Goal: Book appointment/travel/reservation

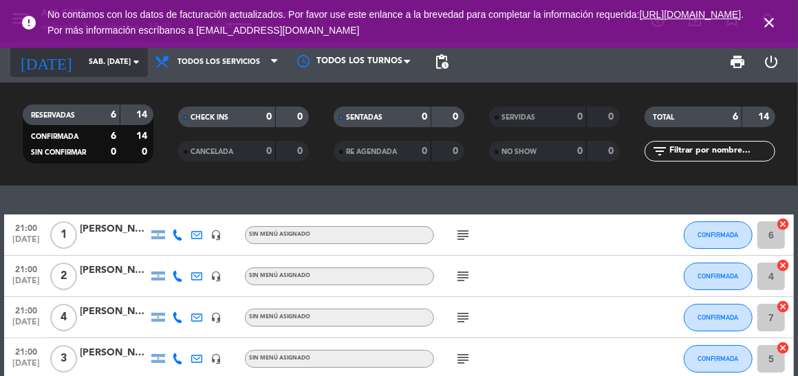
click at [99, 58] on input "sáb. [DATE]" at bounding box center [133, 62] width 102 height 23
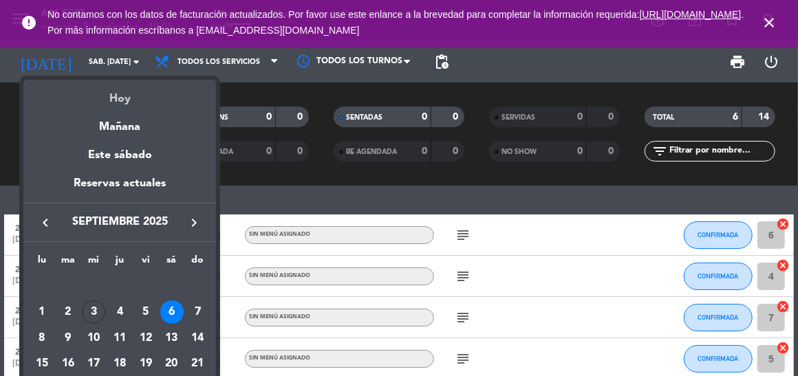
click at [118, 97] on div "Hoy" at bounding box center [119, 94] width 193 height 28
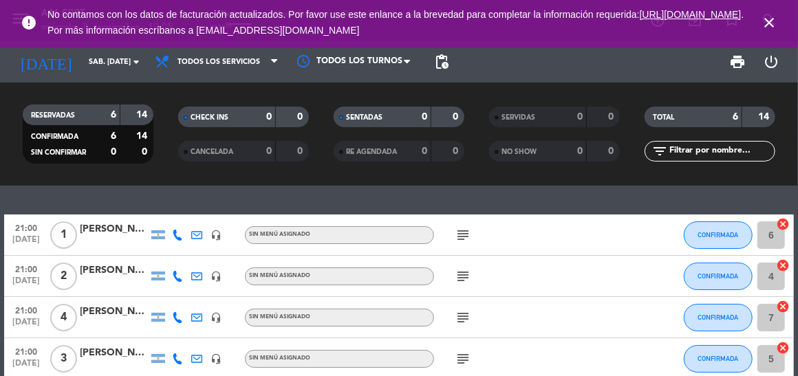
type input "mié. [DATE]"
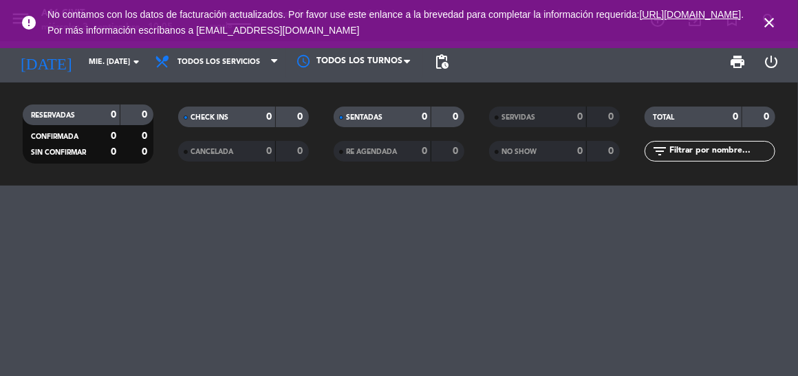
click at [771, 23] on icon "close" at bounding box center [769, 22] width 17 height 17
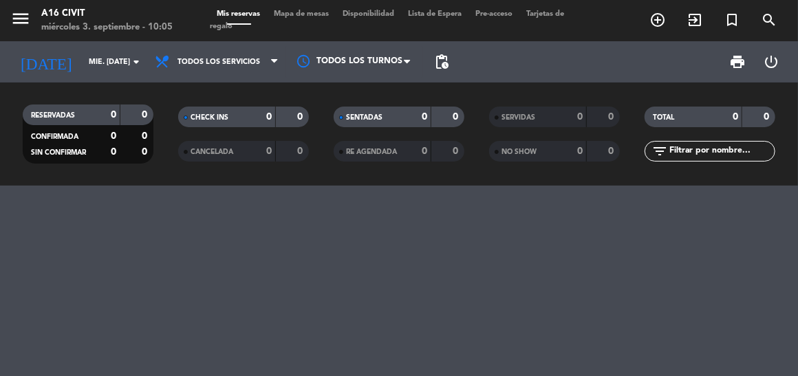
click at [643, 16] on span "add_circle_outline" at bounding box center [657, 19] width 37 height 23
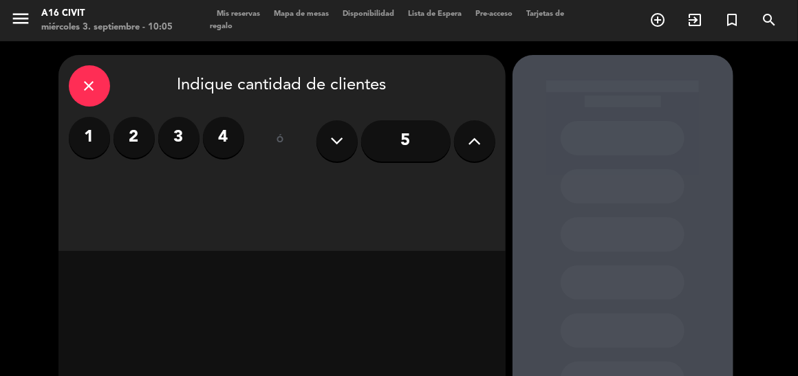
click at [234, 134] on label "4" at bounding box center [223, 137] width 41 height 41
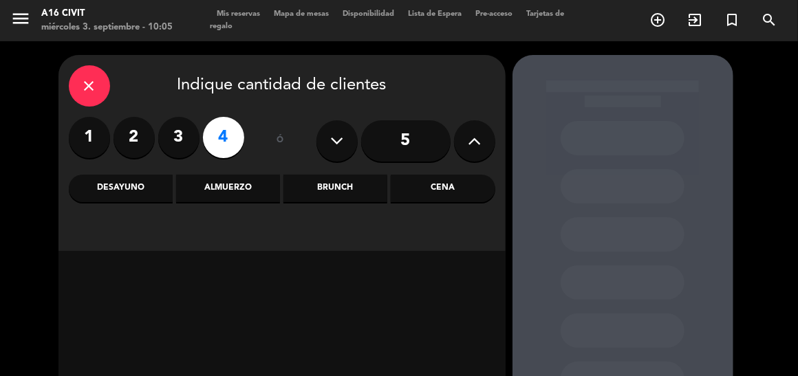
click at [227, 186] on div "Almuerzo" at bounding box center [228, 189] width 104 height 28
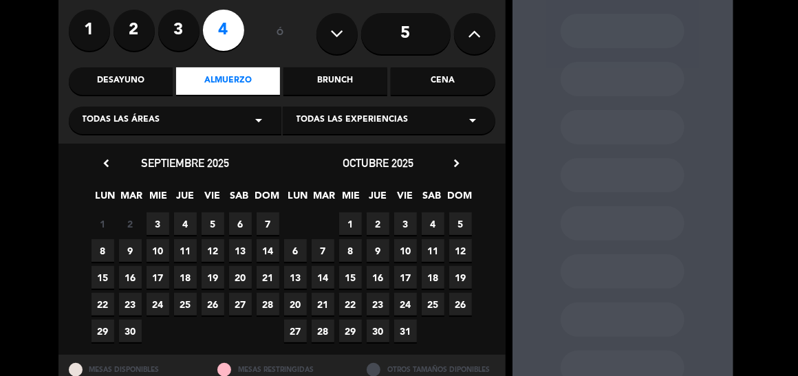
scroll to position [137, 0]
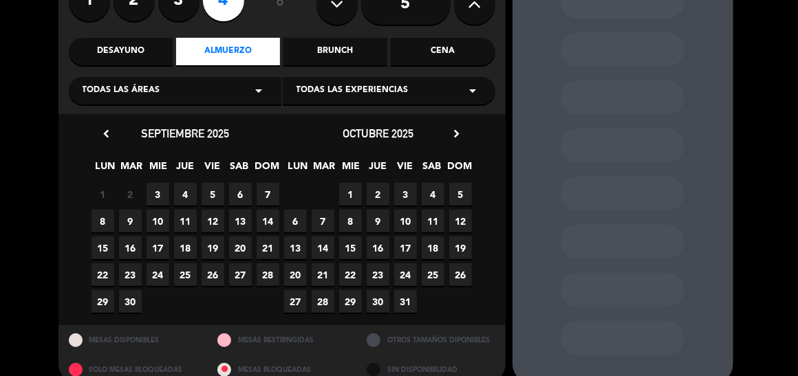
click at [162, 192] on span "3" at bounding box center [158, 194] width 23 height 23
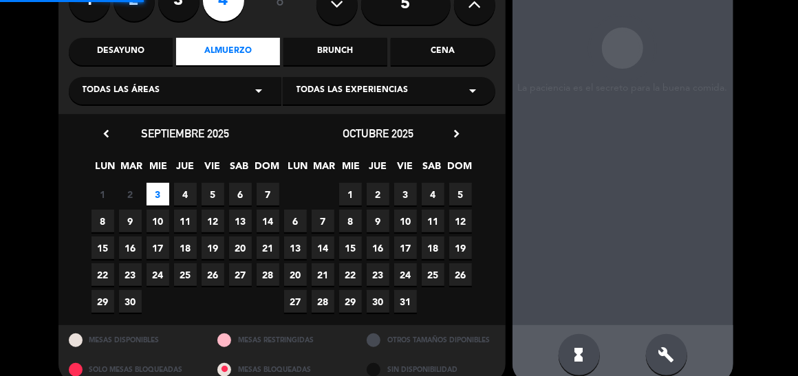
scroll to position [55, 0]
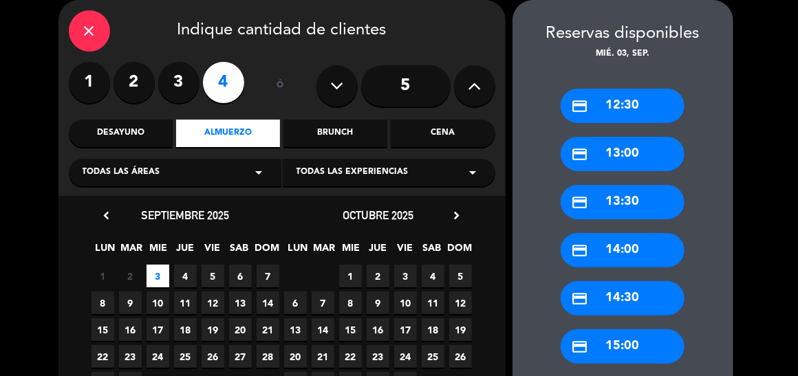
click at [623, 252] on div "credit_card 14:00" at bounding box center [623, 250] width 124 height 34
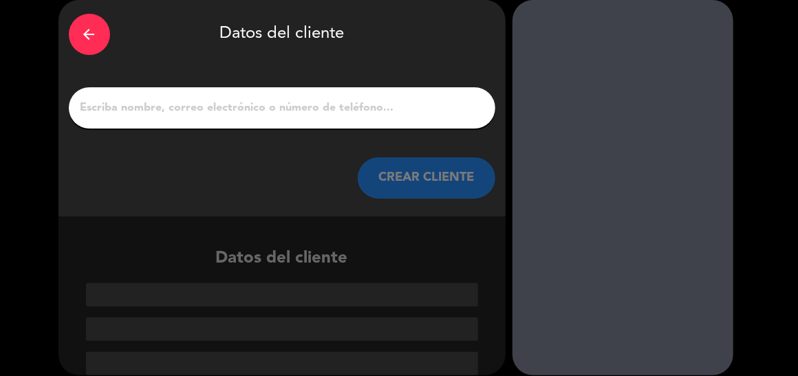
click at [200, 101] on input "1" at bounding box center [282, 107] width 406 height 19
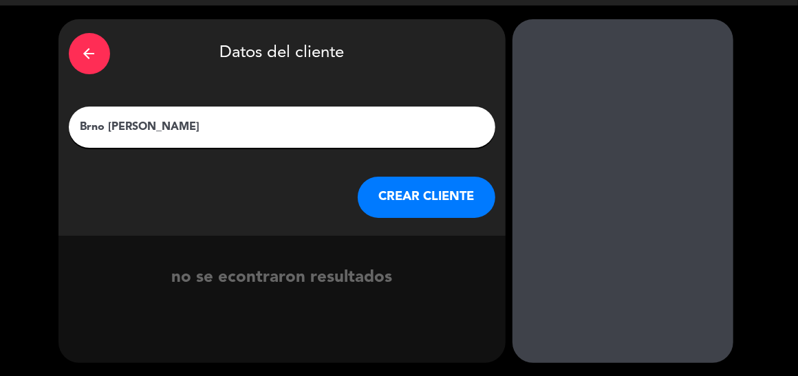
type input "Brno [PERSON_NAME]"
click at [409, 192] on button "CREAR CLIENTE" at bounding box center [427, 197] width 138 height 41
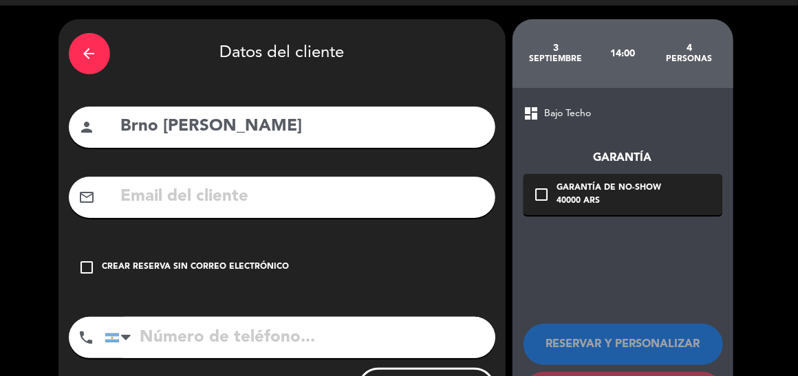
click at [215, 204] on input "text" at bounding box center [302, 197] width 365 height 28
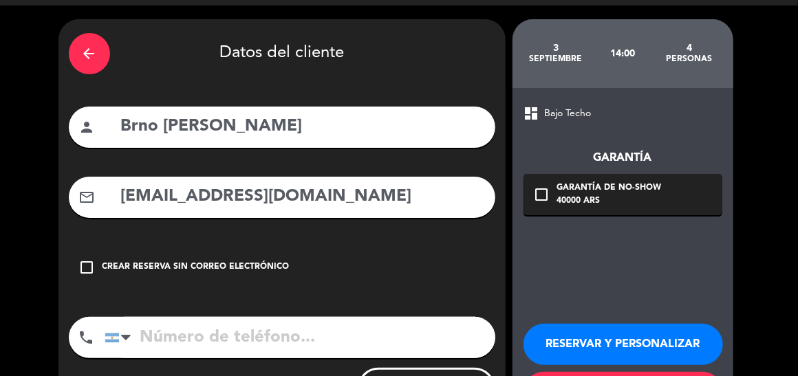
type input "[EMAIL_ADDRESS][DOMAIN_NAME]"
click at [84, 272] on icon "check_box_outline_blank" at bounding box center [87, 267] width 17 height 17
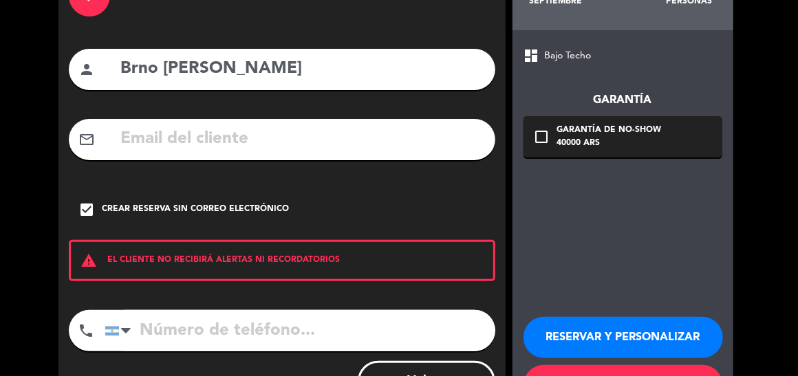
scroll to position [153, 0]
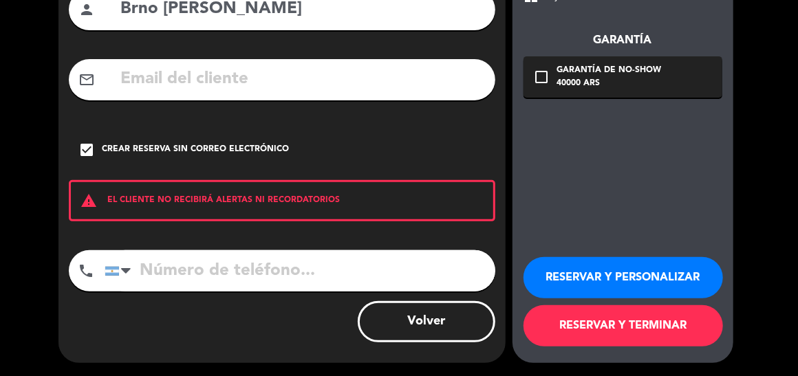
click at [85, 148] on icon "check_box" at bounding box center [87, 150] width 17 height 17
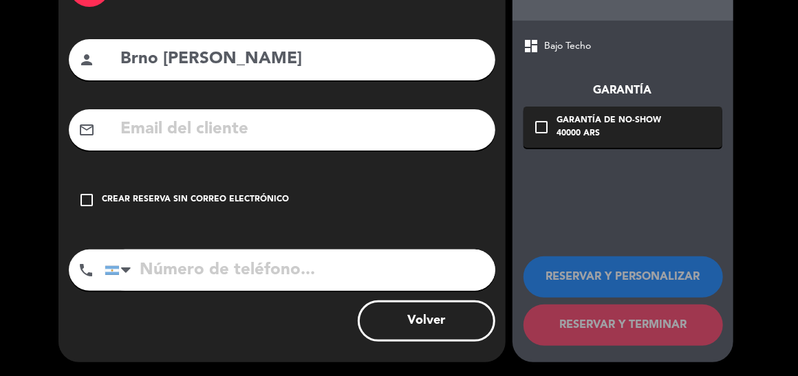
click at [163, 129] on input "text" at bounding box center [302, 130] width 365 height 28
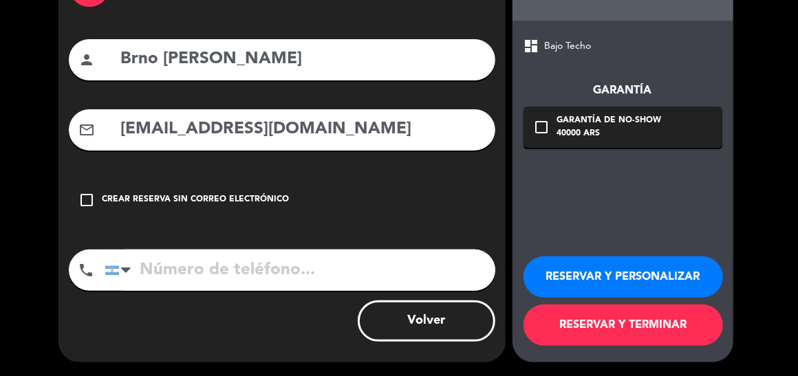
type input "[EMAIL_ADDRESS][DOMAIN_NAME]"
click at [153, 266] on input "tel" at bounding box center [300, 270] width 391 height 41
type input "2615959296"
click at [623, 328] on button "RESERVAR Y TERMINAR" at bounding box center [624, 325] width 200 height 41
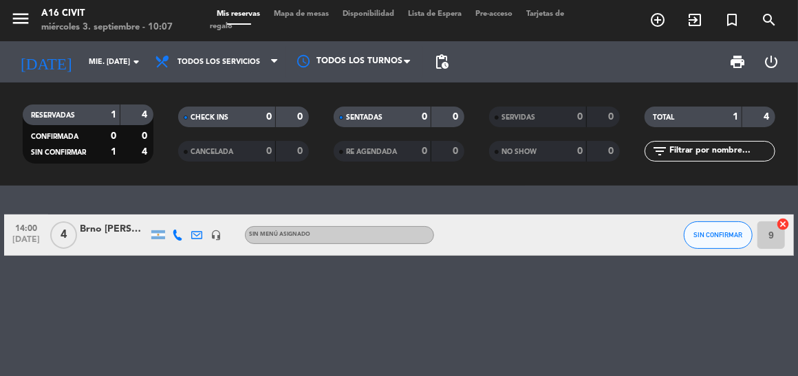
click at [116, 230] on div "Brno [PERSON_NAME]" at bounding box center [114, 230] width 69 height 16
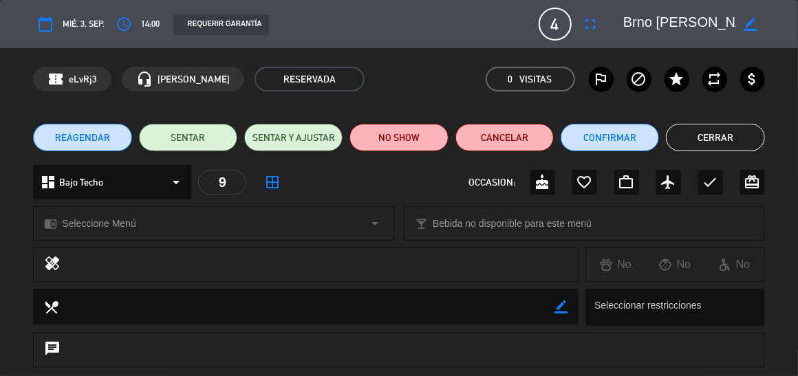
click at [753, 21] on icon "border_color" at bounding box center [751, 24] width 13 height 13
click at [639, 23] on textarea at bounding box center [680, 24] width 114 height 25
type textarea "[PERSON_NAME]"
click at [749, 26] on icon at bounding box center [751, 24] width 13 height 13
click at [722, 133] on button "Cerrar" at bounding box center [715, 138] width 98 height 28
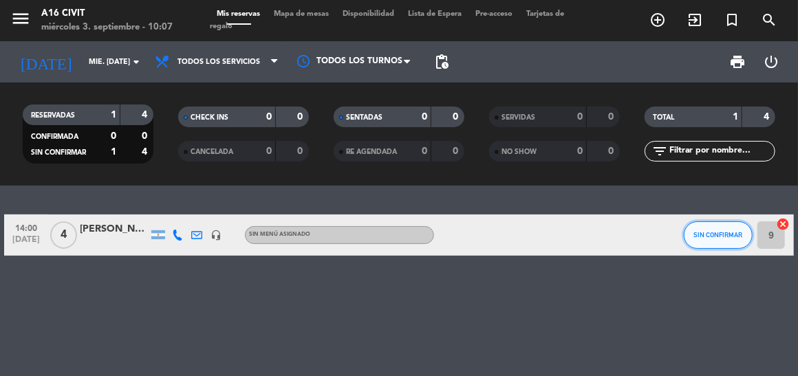
click at [720, 235] on span "SIN CONFIRMAR" at bounding box center [718, 235] width 49 height 8
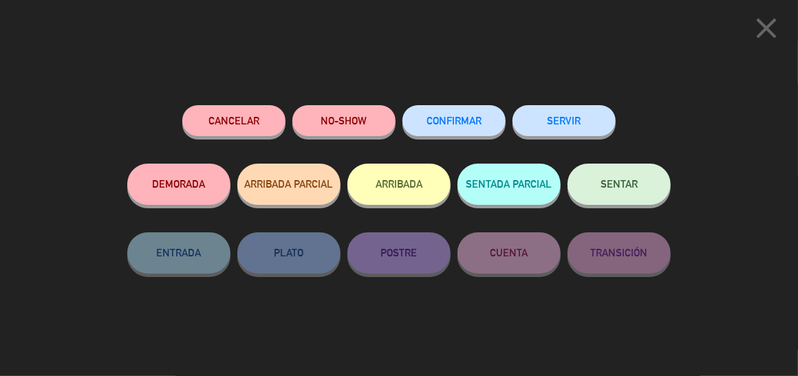
click at [456, 130] on button "CONFIRMAR" at bounding box center [454, 120] width 103 height 31
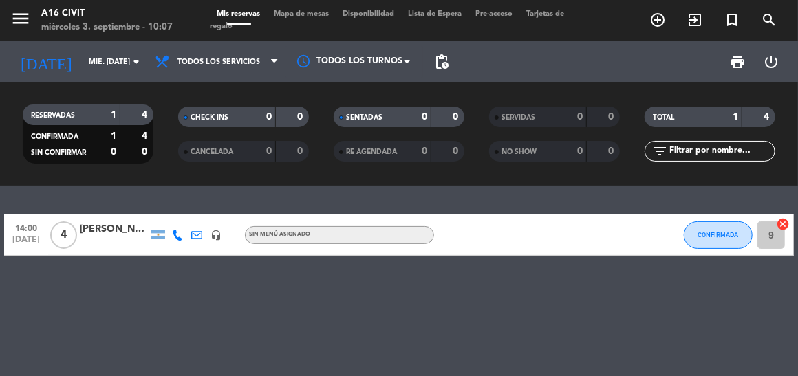
click at [290, 239] on div "Sin menú asignado" at bounding box center [279, 235] width 61 height 9
click at [336, 261] on div "Sin menú asignado" at bounding box center [339, 261] width 89 height 14
click at [120, 231] on div "[PERSON_NAME]" at bounding box center [114, 230] width 69 height 16
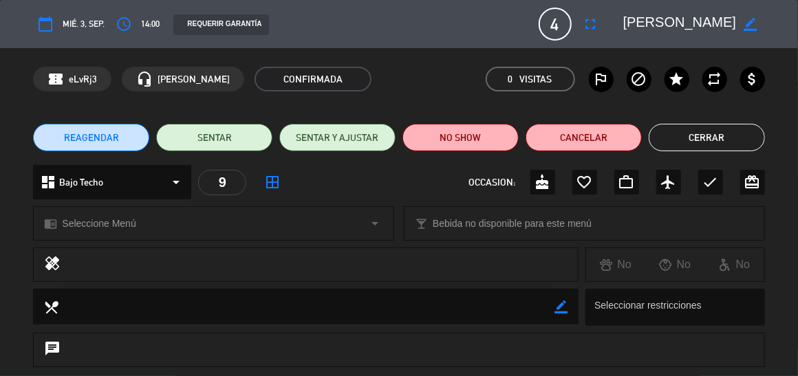
click at [380, 222] on icon "arrow_drop_down" at bounding box center [375, 223] width 17 height 17
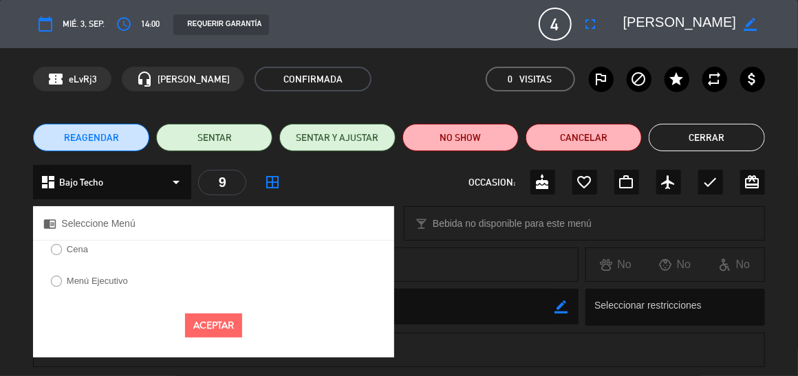
click at [54, 280] on input "Menú Ejecutivo" at bounding box center [55, 280] width 9 height 9
radio input "true"
click at [197, 325] on button "Aceptar" at bounding box center [213, 326] width 57 height 24
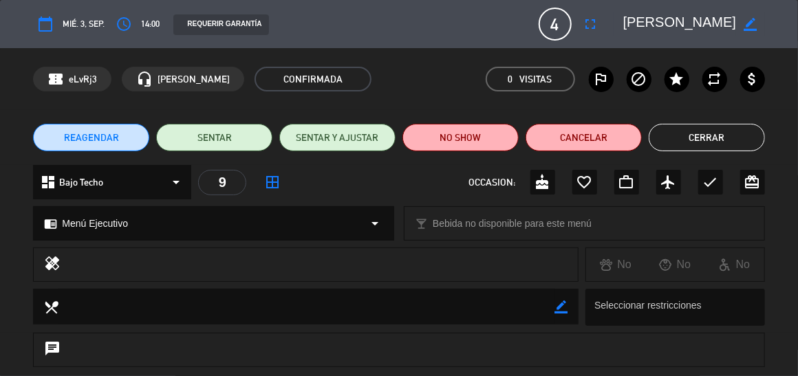
click at [716, 136] on button "Cerrar" at bounding box center [707, 138] width 116 height 28
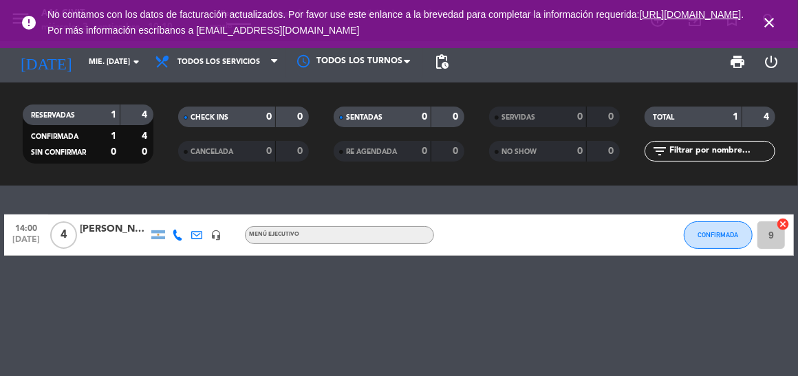
click at [768, 25] on icon "close" at bounding box center [769, 22] width 17 height 17
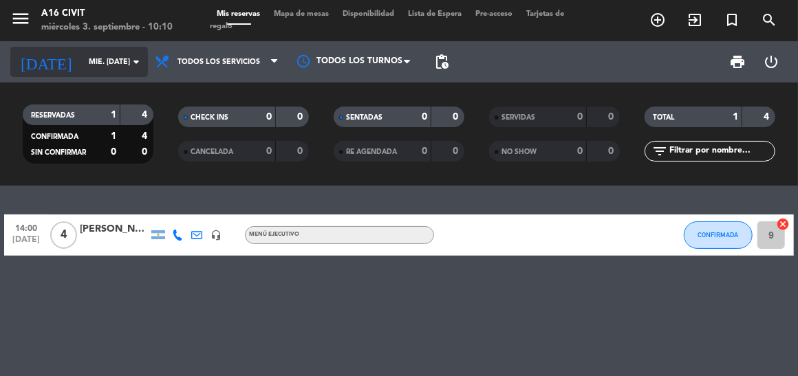
click at [98, 61] on input "mié. [DATE]" at bounding box center [133, 62] width 102 height 23
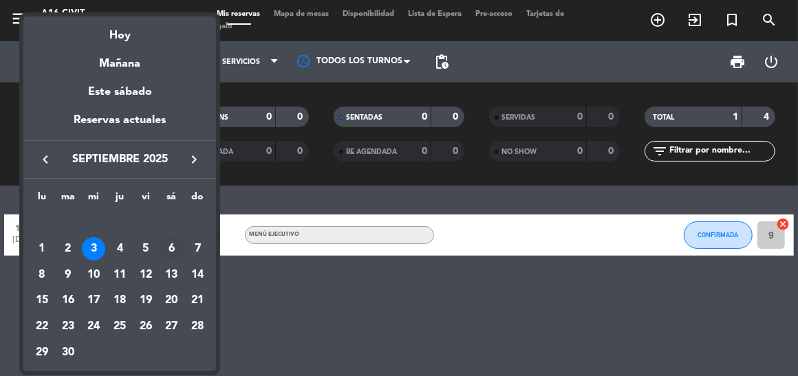
click at [178, 248] on div "6" at bounding box center [171, 248] width 23 height 23
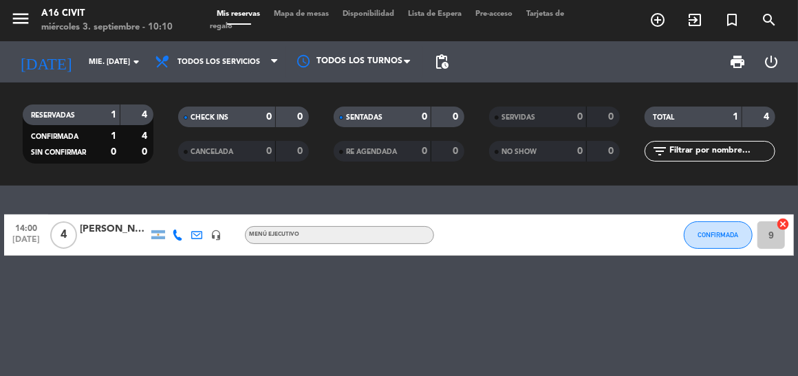
type input "sáb. [DATE]"
